Goal: Download file/media

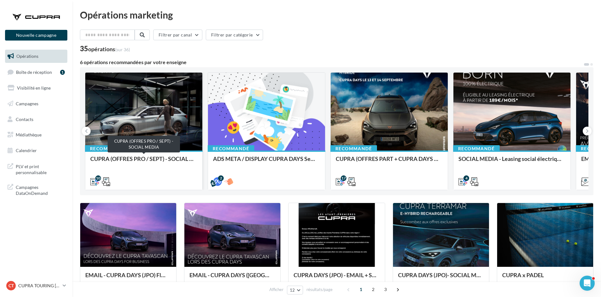
click at [173, 159] on div "CUPRA (OFFRES PRO / SEPT) - SOCIAL MEDIA" at bounding box center [143, 162] width 107 height 13
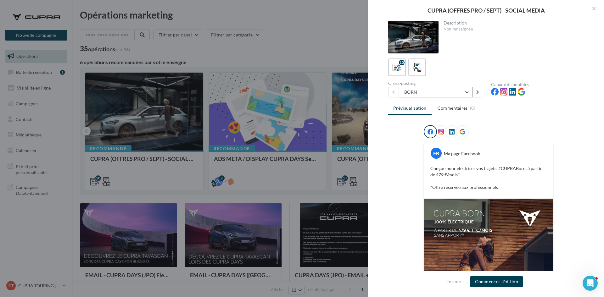
click at [418, 94] on button "BORN" at bounding box center [436, 92] width 74 height 11
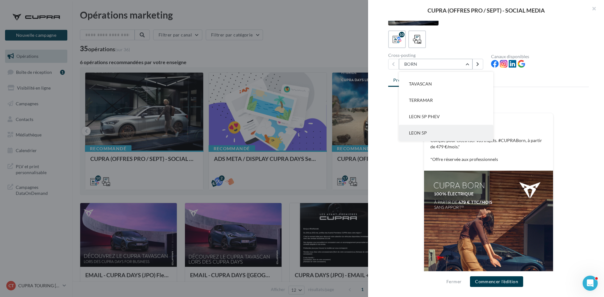
scroll to position [63, 0]
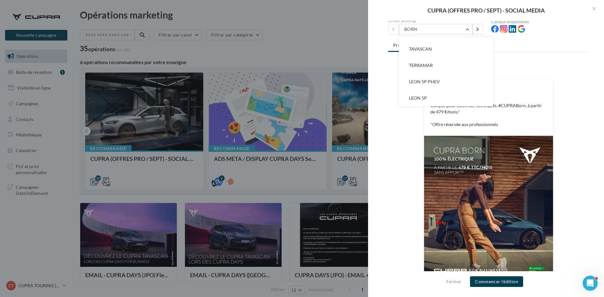
click at [419, 148] on div "FB Ma page Facebook Conçue pour électriser vos trajets. #CUPRABorn, à partir de…" at bounding box center [488, 183] width 201 height 243
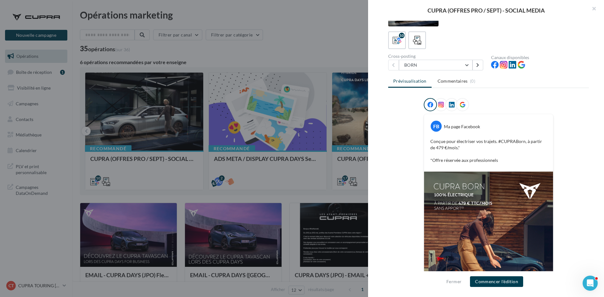
scroll to position [0, 0]
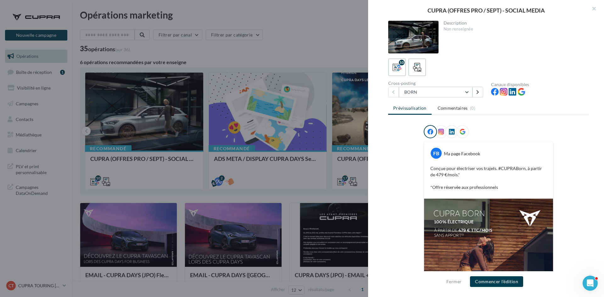
click at [256, 189] on div at bounding box center [302, 148] width 604 height 297
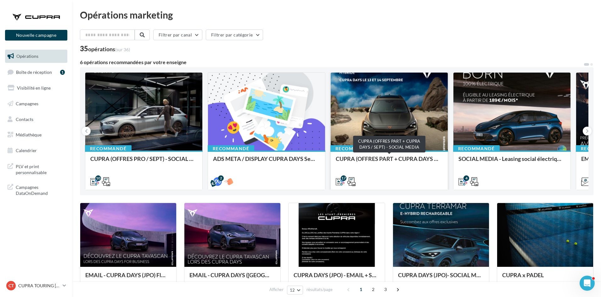
click at [381, 160] on div "CUPRA (OFFRES PART + CUPRA DAYS / SEPT) - SOCIAL MEDIA" at bounding box center [389, 162] width 107 height 13
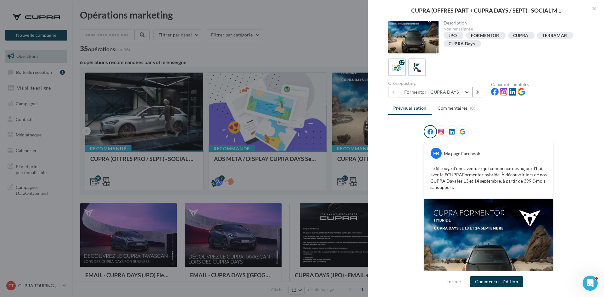
click at [452, 90] on button "Formentor - CUPRA DAYS" at bounding box center [436, 92] width 74 height 11
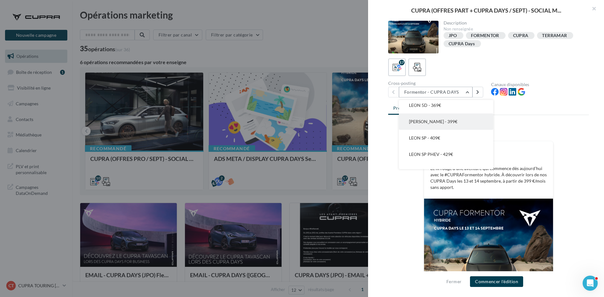
scroll to position [209, 0]
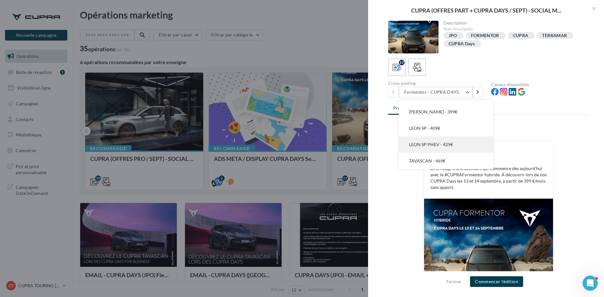
click at [442, 152] on button "LEON SP PHEV - 429€" at bounding box center [446, 145] width 94 height 16
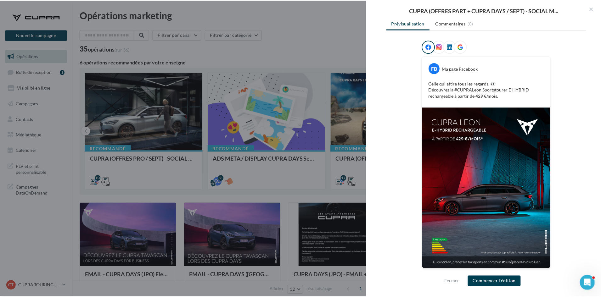
scroll to position [0, 0]
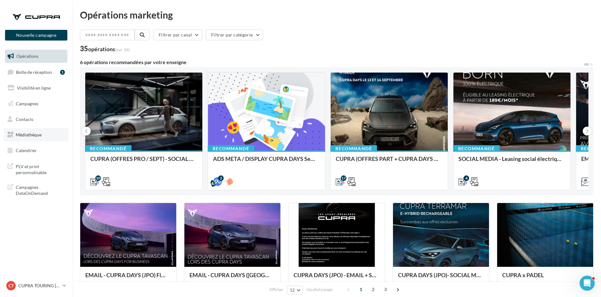
click at [35, 137] on span "Médiathèque" at bounding box center [29, 134] width 26 height 5
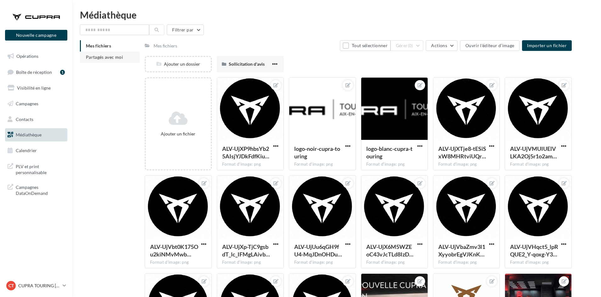
click at [121, 56] on span "Partagés avec moi" at bounding box center [104, 56] width 37 height 5
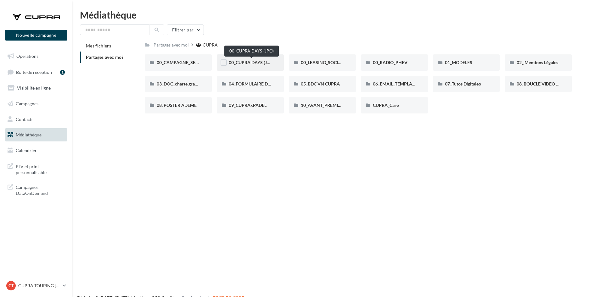
click at [249, 61] on span "00_CUPRA DAYS (JPO)" at bounding box center [252, 62] width 46 height 5
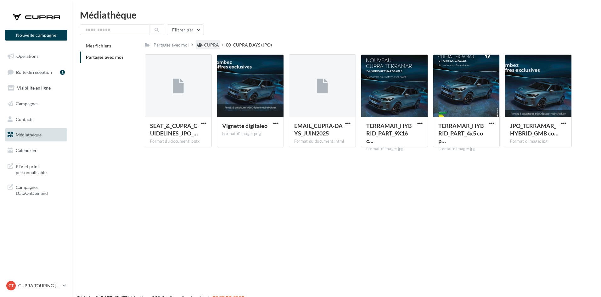
click at [211, 45] on div "CUPRA" at bounding box center [211, 45] width 15 height 6
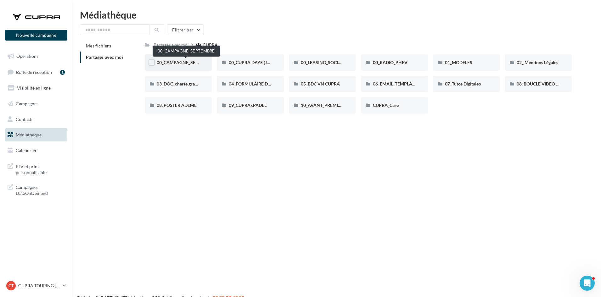
click at [191, 64] on span "00_CAMPAGNE_SEPTEMBRE" at bounding box center [186, 62] width 59 height 5
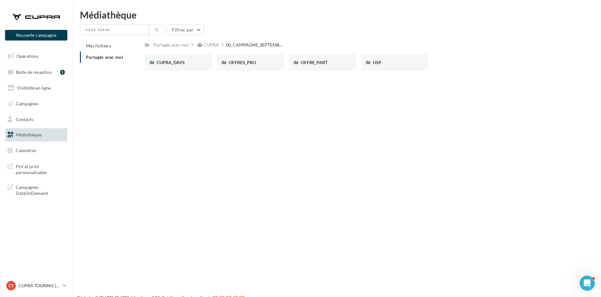
click at [191, 64] on div "CUPRA_DAYS" at bounding box center [178, 62] width 43 height 6
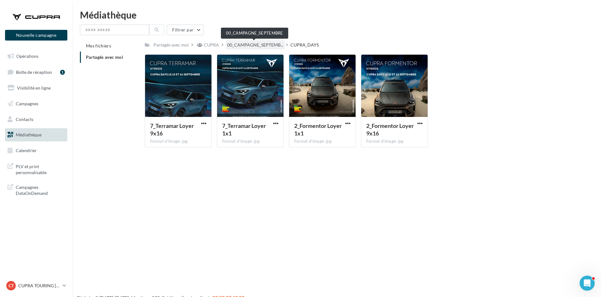
click at [265, 44] on span "00_CAMPAGNE_SEPTEMB..." at bounding box center [255, 45] width 56 height 6
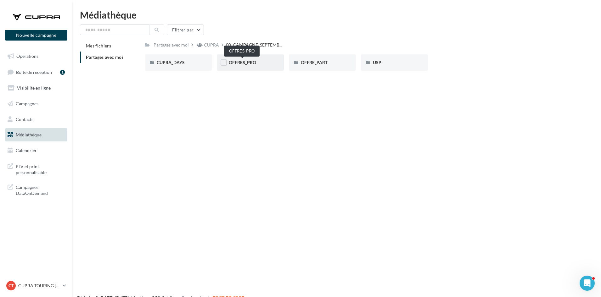
click at [242, 63] on span "OFFRES_PRO" at bounding box center [242, 62] width 27 height 5
click at [195, 64] on div "BORN" at bounding box center [178, 62] width 43 height 6
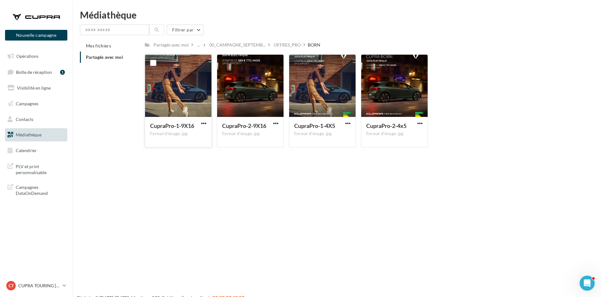
click at [200, 121] on button "button" at bounding box center [204, 124] width 8 height 6
drag, startPoint x: 196, startPoint y: 143, endPoint x: 200, endPoint y: 138, distance: 6.0
click at [197, 142] on button "Télécharger" at bounding box center [176, 136] width 63 height 16
click at [275, 123] on span "button" at bounding box center [275, 123] width 5 height 5
click at [271, 136] on button "Télécharger" at bounding box center [248, 136] width 63 height 16
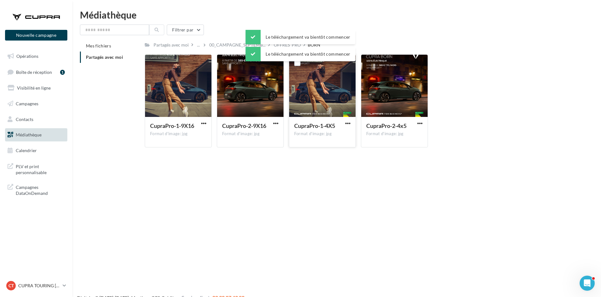
drag, startPoint x: 348, startPoint y: 123, endPoint x: 347, endPoint y: 127, distance: 3.4
click at [348, 124] on span "button" at bounding box center [347, 123] width 5 height 5
click at [343, 135] on button "Télécharger" at bounding box center [320, 136] width 63 height 16
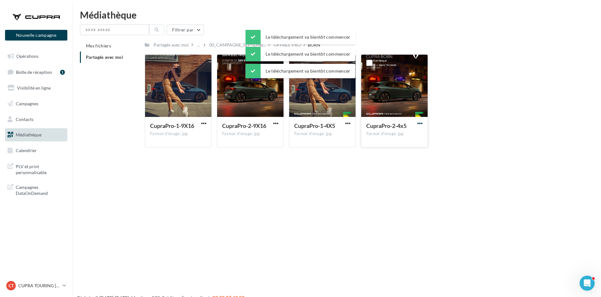
click at [421, 123] on span "button" at bounding box center [419, 123] width 5 height 5
click at [404, 131] on button "Télécharger" at bounding box center [392, 136] width 63 height 16
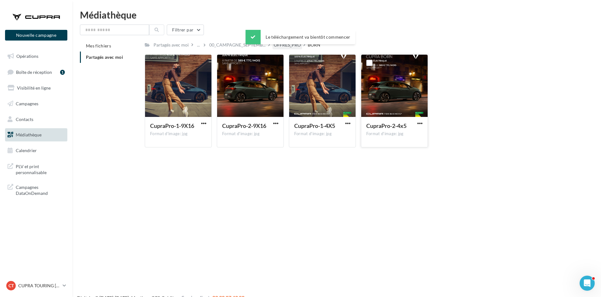
click at [287, 47] on div "OFFRES_PRO" at bounding box center [287, 45] width 27 height 6
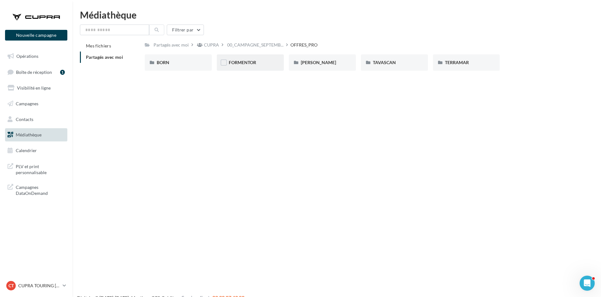
click at [268, 59] on div "FORMENTOR" at bounding box center [250, 62] width 67 height 16
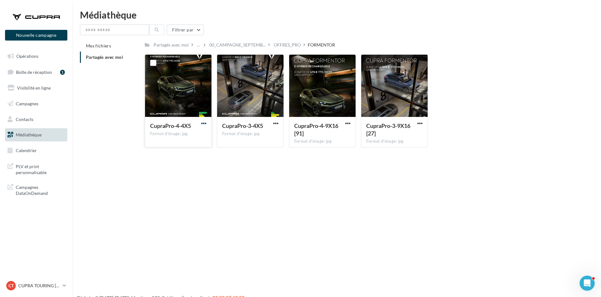
click at [204, 122] on span "button" at bounding box center [203, 123] width 5 height 5
click at [199, 134] on button "Télécharger" at bounding box center [176, 136] width 63 height 16
click at [276, 123] on span "button" at bounding box center [275, 123] width 5 height 5
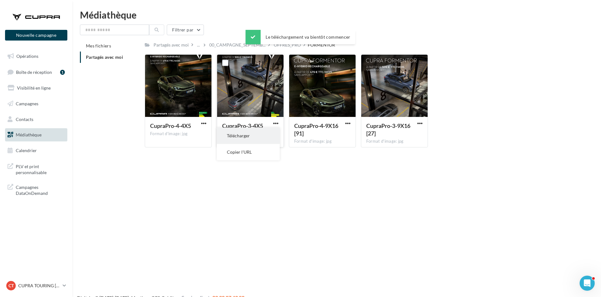
click at [272, 128] on button "Télécharger" at bounding box center [248, 136] width 63 height 16
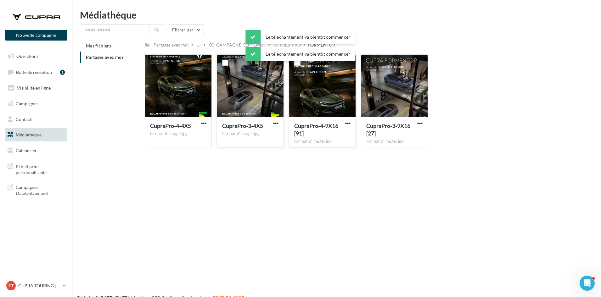
drag, startPoint x: 348, startPoint y: 122, endPoint x: 347, endPoint y: 127, distance: 4.5
click at [348, 122] on span "button" at bounding box center [347, 123] width 5 height 5
click at [350, 130] on button "Télécharger" at bounding box center [320, 136] width 63 height 16
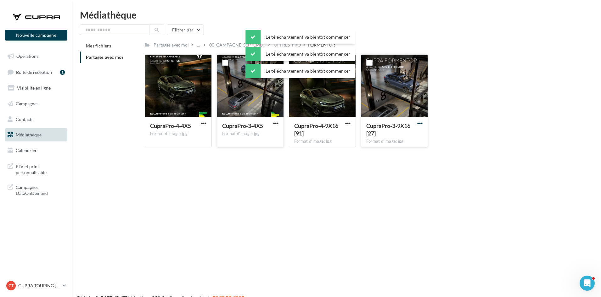
click at [423, 123] on button "button" at bounding box center [420, 124] width 8 height 6
click at [396, 138] on button "Télécharger" at bounding box center [392, 136] width 63 height 16
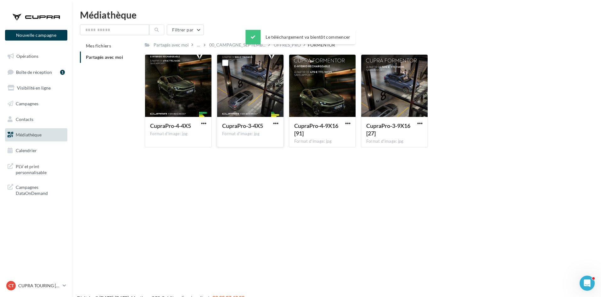
click at [288, 49] on div "OFFRES_PRO" at bounding box center [288, 44] width 30 height 9
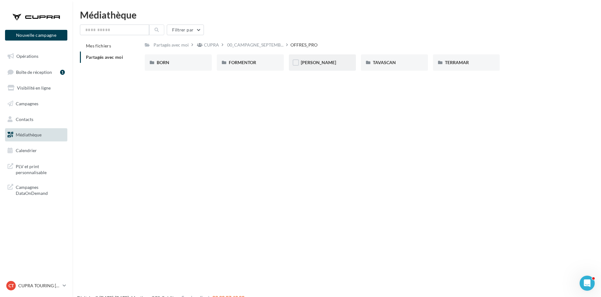
click at [322, 64] on div "LEON" at bounding box center [322, 62] width 43 height 6
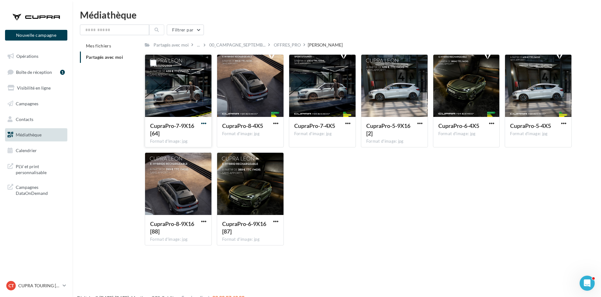
click at [203, 124] on span "button" at bounding box center [203, 123] width 5 height 5
click at [203, 138] on button "Télécharger" at bounding box center [176, 136] width 63 height 16
click at [277, 124] on span "button" at bounding box center [275, 123] width 5 height 5
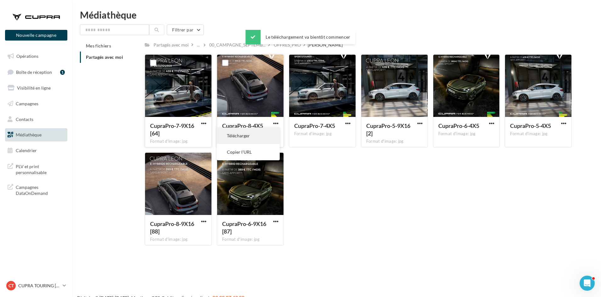
drag, startPoint x: 268, startPoint y: 138, endPoint x: 316, endPoint y: 128, distance: 49.4
click at [269, 137] on button "Télécharger" at bounding box center [248, 136] width 63 height 16
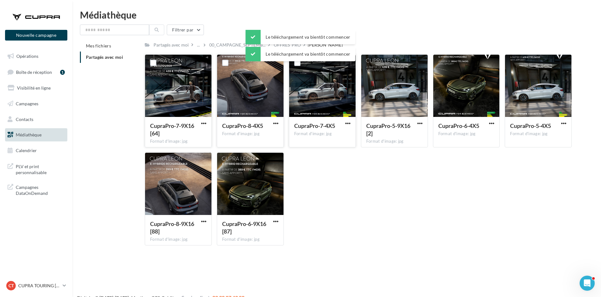
click at [345, 122] on button "button" at bounding box center [348, 124] width 8 height 6
click at [337, 136] on button "Télécharger" at bounding box center [320, 136] width 63 height 16
click at [423, 122] on button "button" at bounding box center [420, 124] width 8 height 6
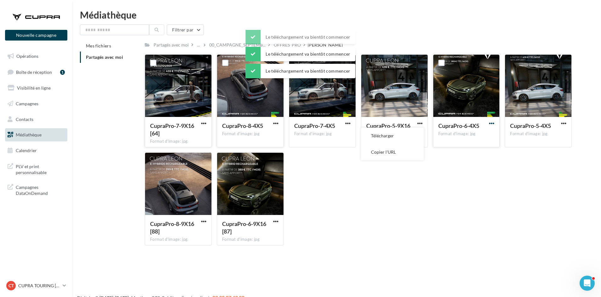
click at [411, 137] on button "Télécharger" at bounding box center [392, 136] width 63 height 16
click at [490, 123] on span "button" at bounding box center [491, 123] width 5 height 5
click at [485, 137] on button "Télécharger" at bounding box center [464, 136] width 63 height 16
drag, startPoint x: 563, startPoint y: 124, endPoint x: 558, endPoint y: 127, distance: 6.0
click at [563, 124] on span "button" at bounding box center [563, 123] width 5 height 5
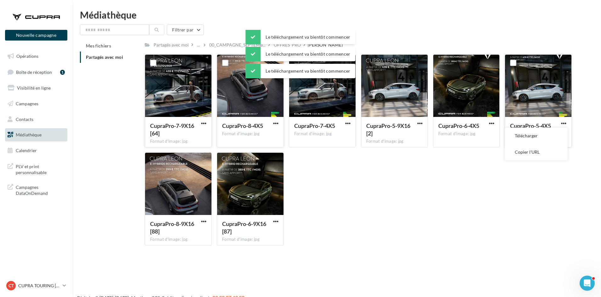
drag, startPoint x: 536, startPoint y: 141, endPoint x: 517, endPoint y: 141, distance: 19.2
click at [536, 141] on button "Télécharger" at bounding box center [536, 136] width 63 height 16
drag, startPoint x: 275, startPoint y: 221, endPoint x: 263, endPoint y: 225, distance: 12.5
click at [275, 221] on span "button" at bounding box center [275, 221] width 5 height 5
drag, startPoint x: 263, startPoint y: 225, endPoint x: 217, endPoint y: 230, distance: 46.0
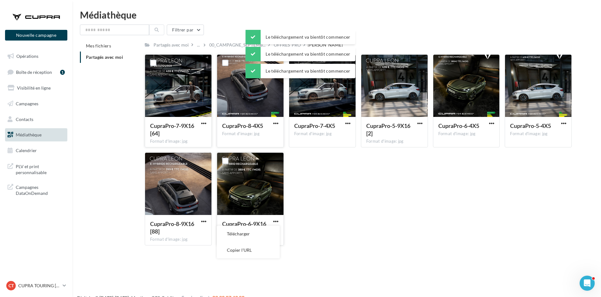
click at [247, 228] on button "Télécharger" at bounding box center [248, 234] width 63 height 16
click at [200, 222] on button "button" at bounding box center [204, 222] width 8 height 6
click at [202, 234] on button "Télécharger" at bounding box center [176, 234] width 63 height 16
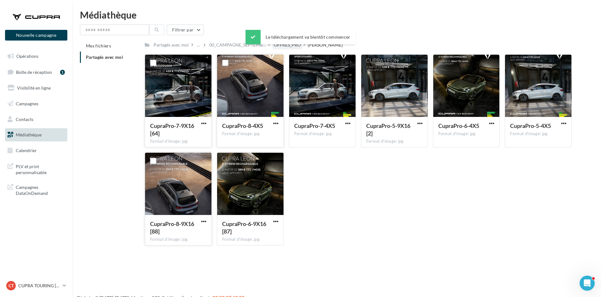
click at [287, 47] on div "OFFRES_PRO" at bounding box center [287, 45] width 27 height 6
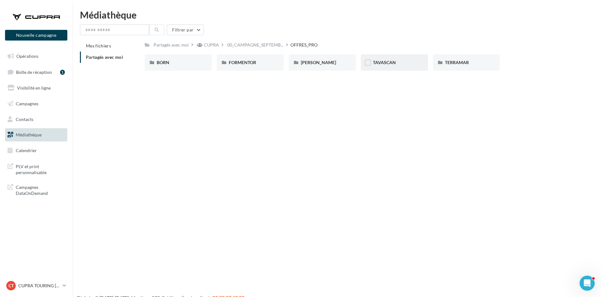
click at [400, 66] on div "TAVASCAN" at bounding box center [394, 62] width 43 height 6
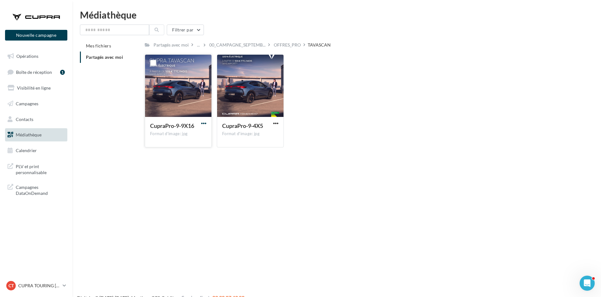
click at [203, 123] on span "button" at bounding box center [203, 123] width 5 height 5
click at [200, 132] on button "Télécharger" at bounding box center [176, 136] width 63 height 16
click at [275, 123] on span "button" at bounding box center [275, 123] width 5 height 5
drag, startPoint x: 269, startPoint y: 134, endPoint x: 275, endPoint y: 121, distance: 14.8
click at [268, 134] on button "Télécharger" at bounding box center [248, 136] width 63 height 16
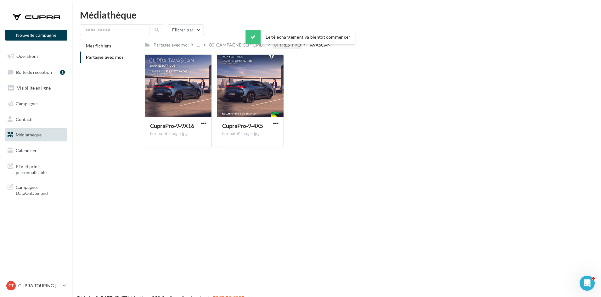
click at [290, 48] on div "OFFRES_PRO" at bounding box center [287, 45] width 27 height 6
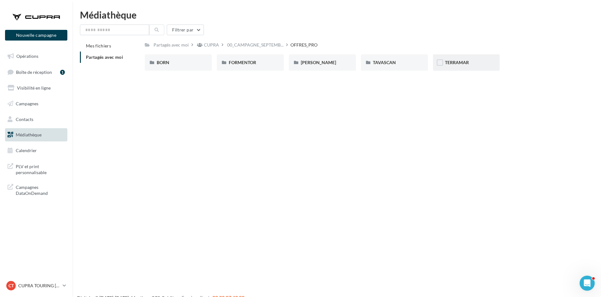
click at [466, 62] on span "TERRAMAR" at bounding box center [457, 62] width 24 height 5
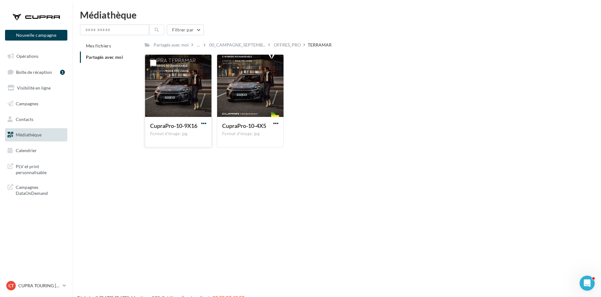
click at [204, 121] on span "button" at bounding box center [203, 123] width 5 height 5
drag, startPoint x: 197, startPoint y: 132, endPoint x: 280, endPoint y: 119, distance: 84.8
click at [200, 130] on button "Télécharger" at bounding box center [176, 136] width 63 height 16
drag, startPoint x: 279, startPoint y: 123, endPoint x: 276, endPoint y: 126, distance: 4.5
click at [279, 123] on button "button" at bounding box center [276, 124] width 8 height 6
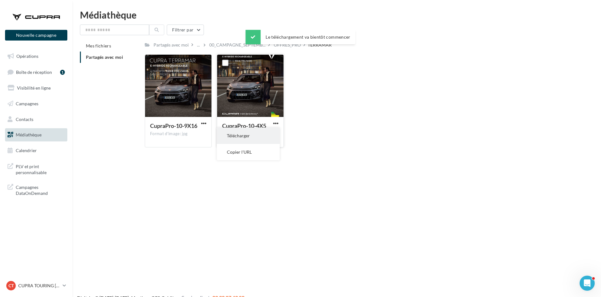
click at [264, 135] on button "Télécharger" at bounding box center [248, 136] width 63 height 16
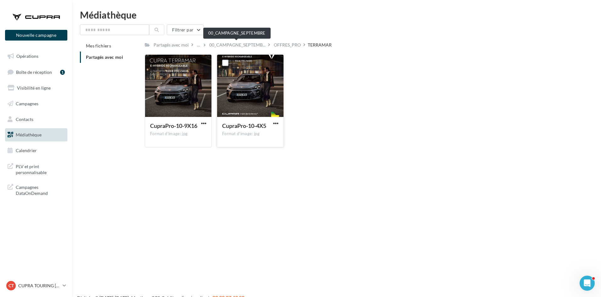
click at [231, 45] on span "00_CAMPAGNE_SEPTEMB..." at bounding box center [237, 45] width 56 height 6
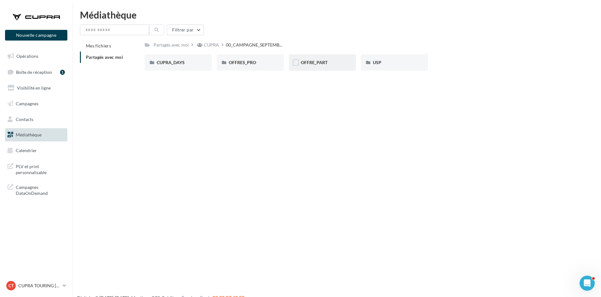
click at [329, 57] on div "OFFRE_PART" at bounding box center [322, 62] width 67 height 16
click at [189, 63] on div "BORN" at bounding box center [178, 62] width 43 height 6
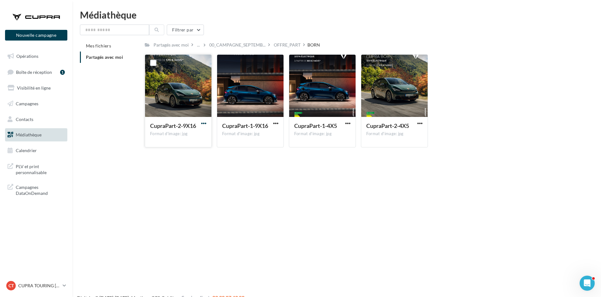
click at [203, 122] on span "button" at bounding box center [203, 123] width 5 height 5
drag, startPoint x: 200, startPoint y: 134, endPoint x: 221, endPoint y: 133, distance: 20.8
click at [202, 134] on button "Télécharger" at bounding box center [176, 136] width 63 height 16
click at [276, 123] on span "button" at bounding box center [275, 123] width 5 height 5
drag, startPoint x: 275, startPoint y: 125, endPoint x: 334, endPoint y: 129, distance: 59.3
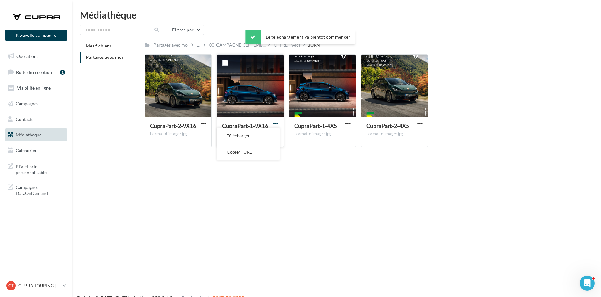
click at [270, 135] on button "Télécharger" at bounding box center [248, 136] width 63 height 16
click at [352, 123] on div "CupraPart-1-4X5 Format d'image: jpg" at bounding box center [322, 132] width 66 height 30
click at [348, 122] on span "button" at bounding box center [347, 123] width 5 height 5
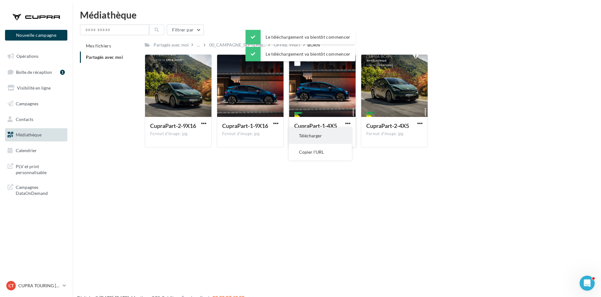
drag, startPoint x: 338, startPoint y: 137, endPoint x: 341, endPoint y: 136, distance: 3.5
click at [339, 137] on button "Télécharger" at bounding box center [320, 136] width 63 height 16
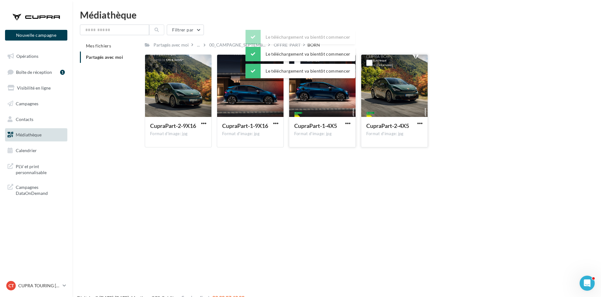
drag, startPoint x: 421, startPoint y: 123, endPoint x: 417, endPoint y: 127, distance: 5.6
click at [421, 123] on span "button" at bounding box center [419, 123] width 5 height 5
click at [407, 133] on button "Télécharger" at bounding box center [392, 136] width 63 height 16
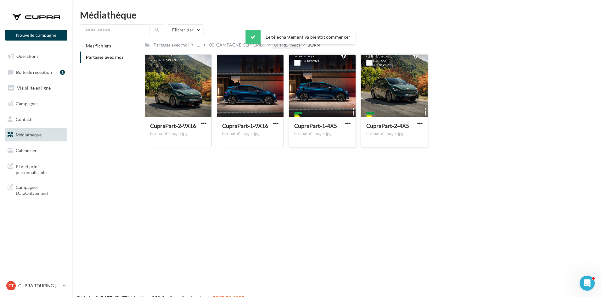
click at [287, 48] on div "OFFRE_PART" at bounding box center [287, 45] width 27 height 6
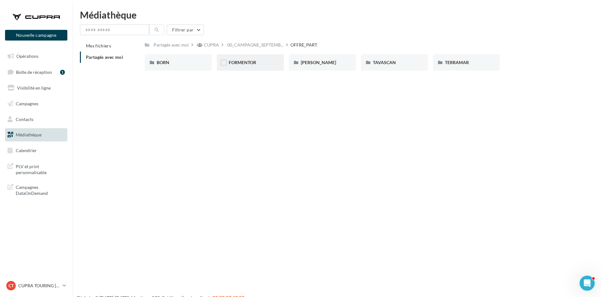
click at [255, 63] on span "FORMENTOR" at bounding box center [242, 62] width 27 height 5
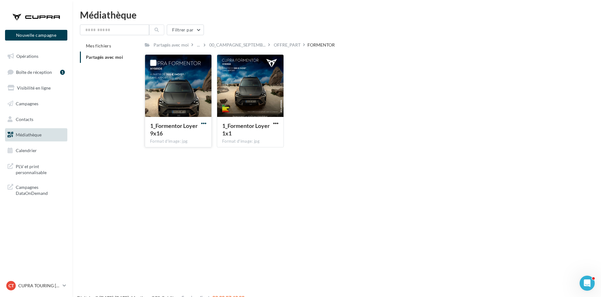
drag, startPoint x: 202, startPoint y: 123, endPoint x: 202, endPoint y: 127, distance: 3.5
click at [203, 123] on span "button" at bounding box center [203, 123] width 5 height 5
click at [200, 133] on button "Télécharger" at bounding box center [176, 136] width 63 height 16
drag, startPoint x: 279, startPoint y: 121, endPoint x: 275, endPoint y: 126, distance: 6.2
click at [279, 121] on button "button" at bounding box center [276, 124] width 8 height 6
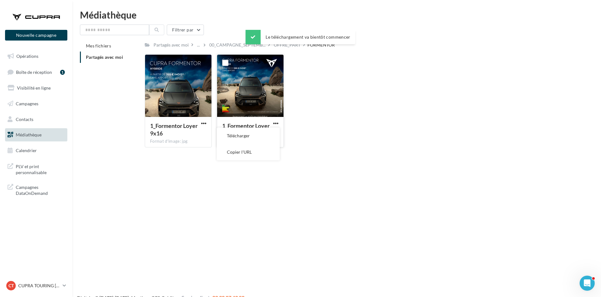
click at [272, 129] on button "Télécharger" at bounding box center [248, 136] width 63 height 16
click at [290, 48] on div "OFFRE_PART" at bounding box center [287, 44] width 29 height 9
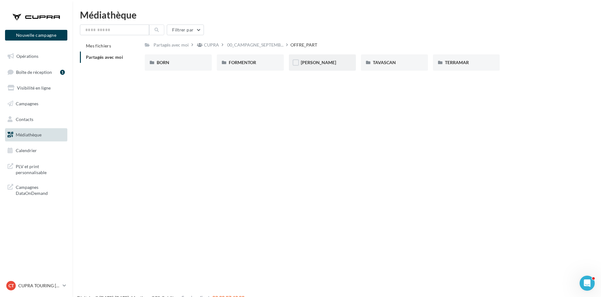
click at [315, 65] on div "LEON" at bounding box center [322, 62] width 43 height 6
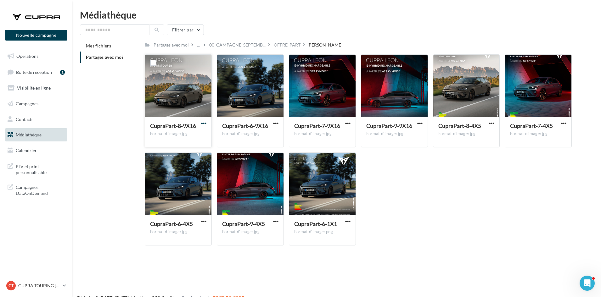
click at [203, 123] on span "button" at bounding box center [203, 123] width 5 height 5
click at [200, 139] on button "Télécharger" at bounding box center [176, 136] width 63 height 16
drag, startPoint x: 274, startPoint y: 122, endPoint x: 274, endPoint y: 127, distance: 4.7
click at [274, 122] on span "button" at bounding box center [275, 123] width 5 height 5
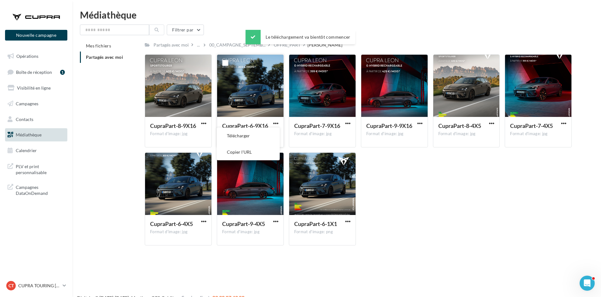
click at [274, 132] on button "Télécharger" at bounding box center [248, 136] width 63 height 16
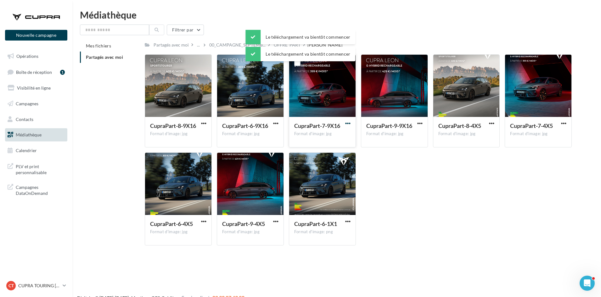
click at [346, 124] on span "button" at bounding box center [347, 123] width 5 height 5
click at [343, 133] on button "Télécharger" at bounding box center [320, 136] width 63 height 16
click at [418, 123] on span "button" at bounding box center [419, 123] width 5 height 5
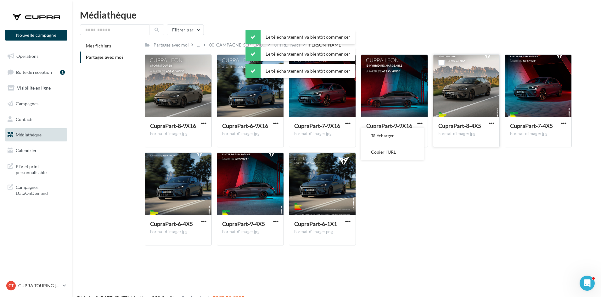
click at [416, 141] on button "Télécharger" at bounding box center [392, 136] width 63 height 16
click at [492, 123] on span "button" at bounding box center [491, 123] width 5 height 5
drag, startPoint x: 478, startPoint y: 139, endPoint x: 516, endPoint y: 135, distance: 38.4
click at [478, 139] on button "Télécharger" at bounding box center [464, 136] width 63 height 16
click at [564, 124] on span "button" at bounding box center [563, 123] width 5 height 5
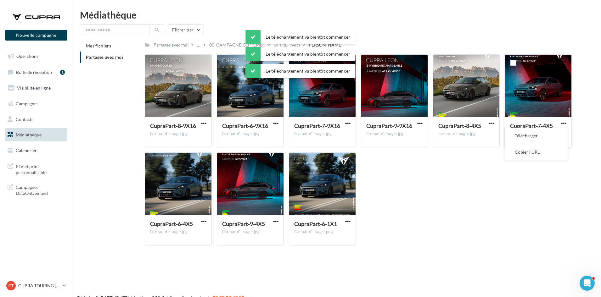
click at [550, 138] on button "Télécharger" at bounding box center [536, 136] width 63 height 16
click at [346, 220] on span "button" at bounding box center [347, 221] width 5 height 5
drag, startPoint x: 334, startPoint y: 225, endPoint x: 327, endPoint y: 227, distance: 7.1
click at [332, 226] on div "CupraPart-6-1X1 Format d'image: png Télécharger Copier l'URL" at bounding box center [322, 199] width 67 height 93
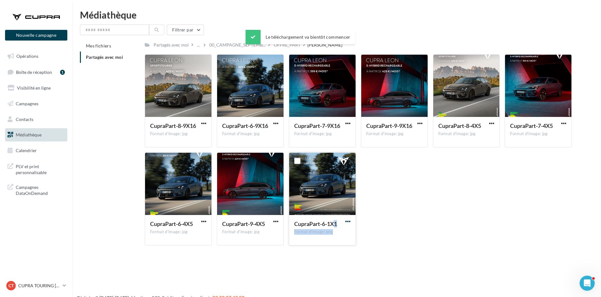
click at [348, 221] on span "button" at bounding box center [347, 221] width 5 height 5
click at [334, 235] on button "Télécharger" at bounding box center [320, 234] width 63 height 16
drag, startPoint x: 273, startPoint y: 221, endPoint x: 273, endPoint y: 224, distance: 3.5
click at [273, 221] on span "button" at bounding box center [275, 221] width 5 height 5
click at [272, 237] on button "Télécharger" at bounding box center [248, 234] width 63 height 16
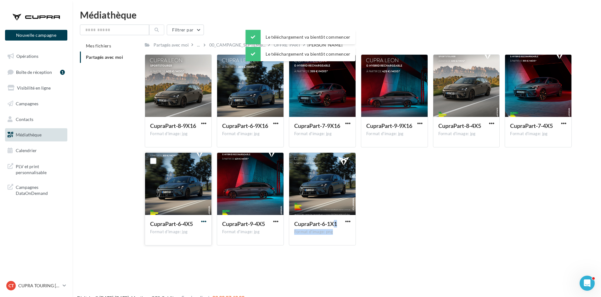
click at [204, 222] on span "button" at bounding box center [203, 221] width 5 height 5
drag, startPoint x: 199, startPoint y: 232, endPoint x: 241, endPoint y: 208, distance: 49.1
click at [199, 232] on button "Télécharger" at bounding box center [176, 234] width 63 height 16
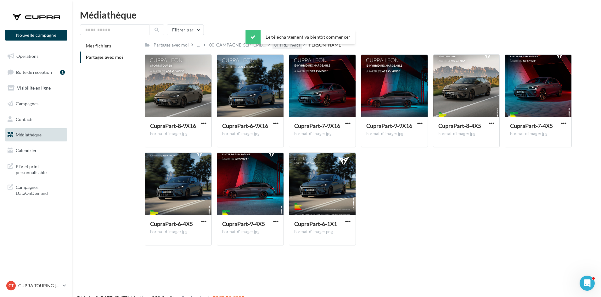
click at [290, 48] on div "OFFRE_PART" at bounding box center [287, 44] width 29 height 9
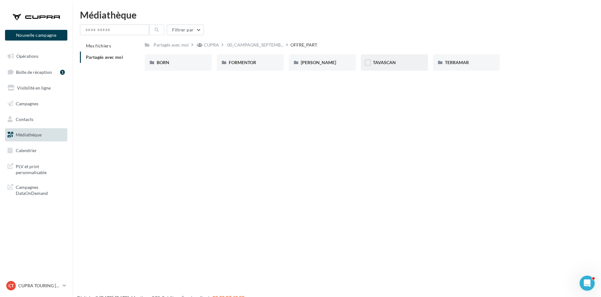
click at [400, 63] on div "TAVASCAN" at bounding box center [394, 62] width 43 height 6
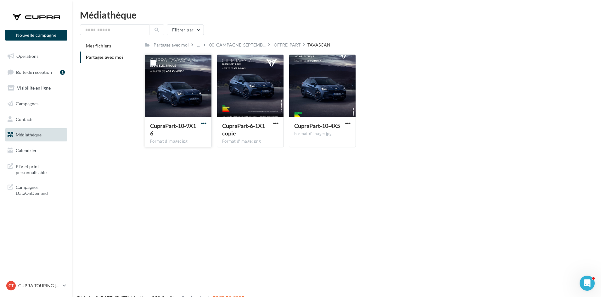
click at [201, 123] on span "button" at bounding box center [203, 123] width 5 height 5
click at [202, 136] on button "Télécharger" at bounding box center [176, 136] width 63 height 16
click at [276, 123] on span "button" at bounding box center [275, 123] width 5 height 5
drag, startPoint x: 272, startPoint y: 134, endPoint x: 294, endPoint y: 131, distance: 22.2
click at [274, 134] on button "Télécharger" at bounding box center [248, 136] width 63 height 16
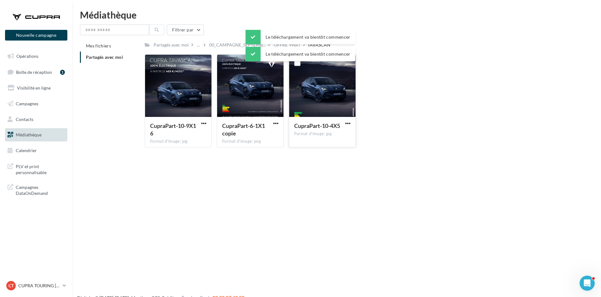
drag, startPoint x: 347, startPoint y: 124, endPoint x: 344, endPoint y: 127, distance: 4.5
click at [347, 124] on span "button" at bounding box center [347, 123] width 5 height 5
click at [335, 134] on button "Télécharger" at bounding box center [320, 136] width 63 height 16
click at [285, 49] on div "OFFRE_PART" at bounding box center [287, 44] width 29 height 9
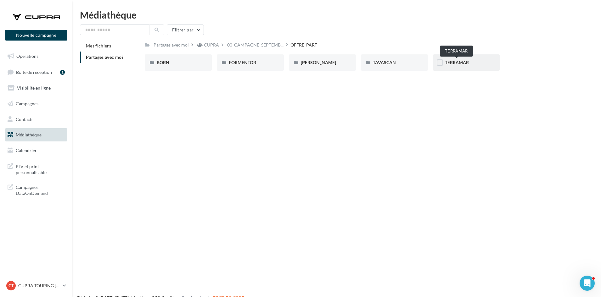
click at [465, 60] on span "TERRAMAR" at bounding box center [457, 62] width 24 height 5
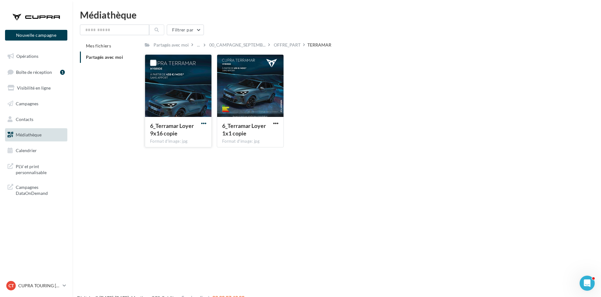
click at [204, 124] on span "button" at bounding box center [203, 123] width 5 height 5
click at [200, 135] on button "Télécharger" at bounding box center [176, 136] width 63 height 16
click at [279, 124] on button "button" at bounding box center [276, 124] width 8 height 6
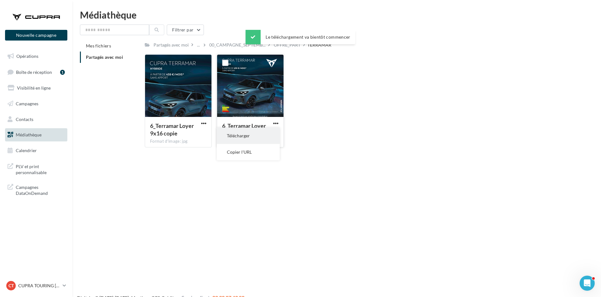
click at [272, 134] on button "Télécharger" at bounding box center [248, 136] width 63 height 16
